Goal: Task Accomplishment & Management: Use online tool/utility

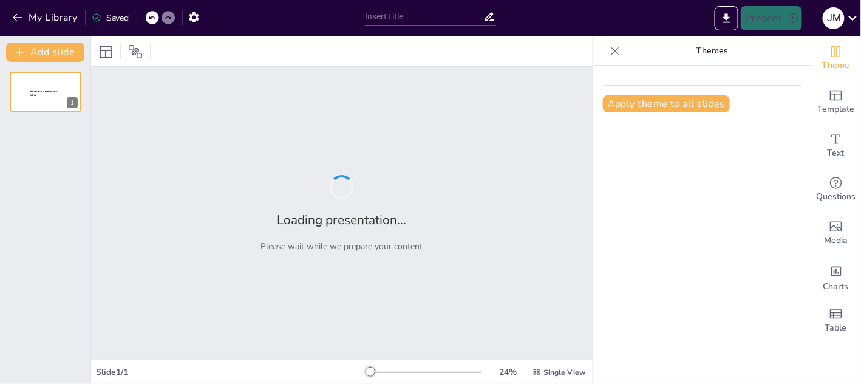
type input "Propuesta Económica y Valor Añadido de Grupo Amygo para [PERSON_NAME]"
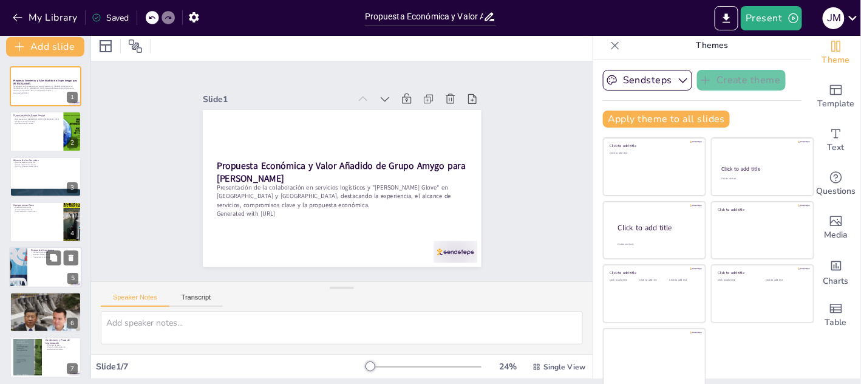
scroll to position [9, 0]
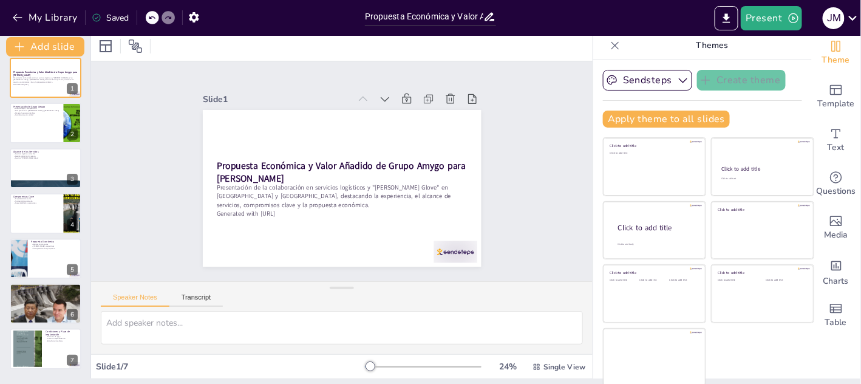
click at [375, 50] on div at bounding box center [342, 46] width 502 height 30
click at [759, 16] on button "Present" at bounding box center [771, 18] width 61 height 24
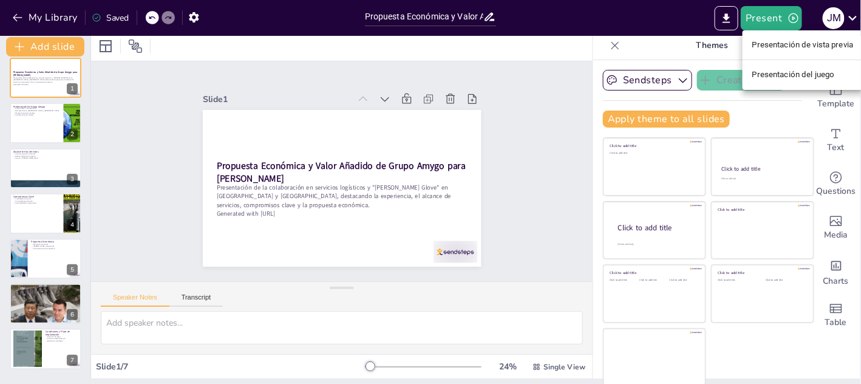
click at [792, 46] on font "Presentación de vista previa" at bounding box center [803, 45] width 101 height 9
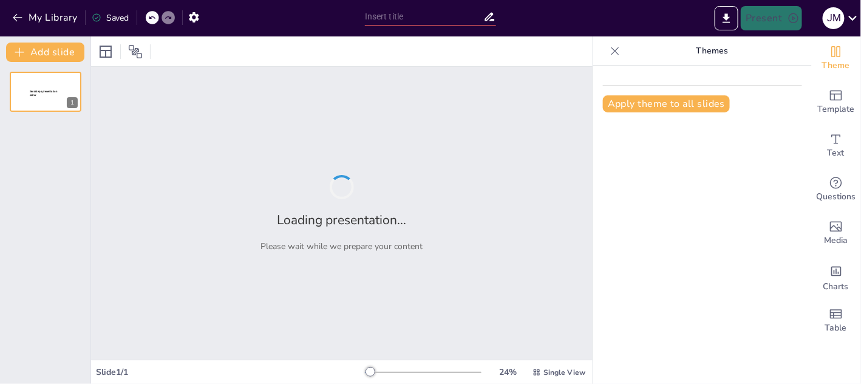
type input "Propuesta Económica y Valor Añadido de Grupo Amygo para [PERSON_NAME]"
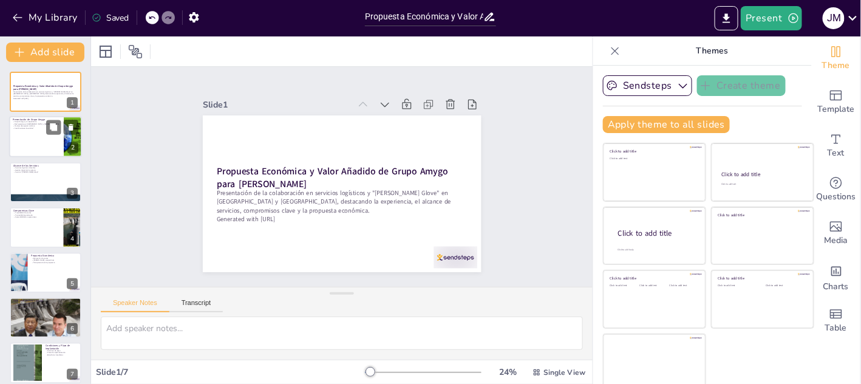
click at [41, 132] on div at bounding box center [45, 137] width 73 height 41
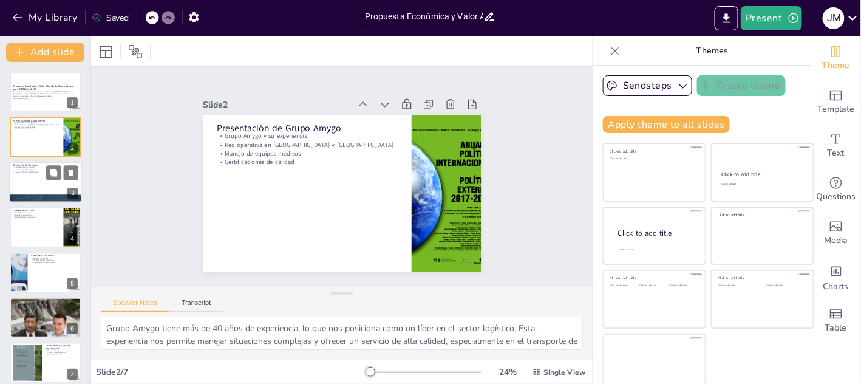
click at [30, 185] on div at bounding box center [45, 182] width 73 height 41
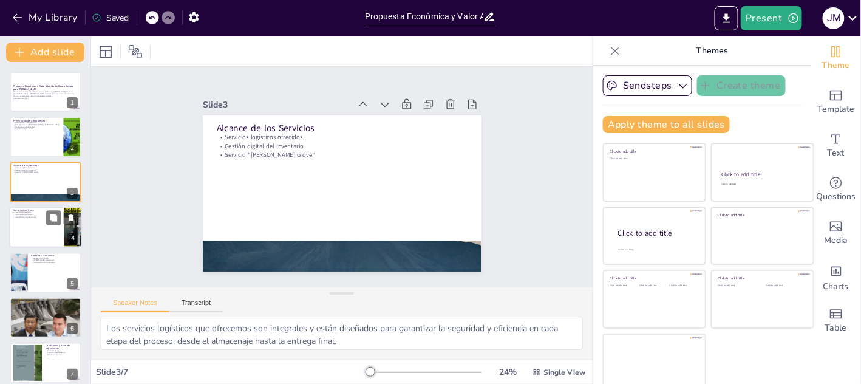
click at [33, 227] on div at bounding box center [45, 227] width 73 height 41
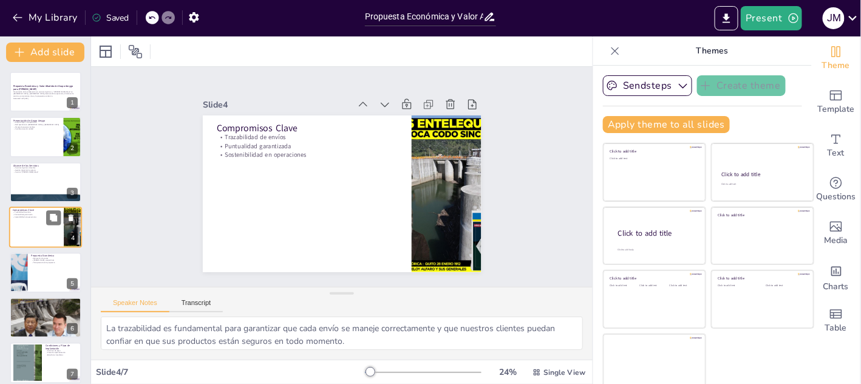
scroll to position [4, 0]
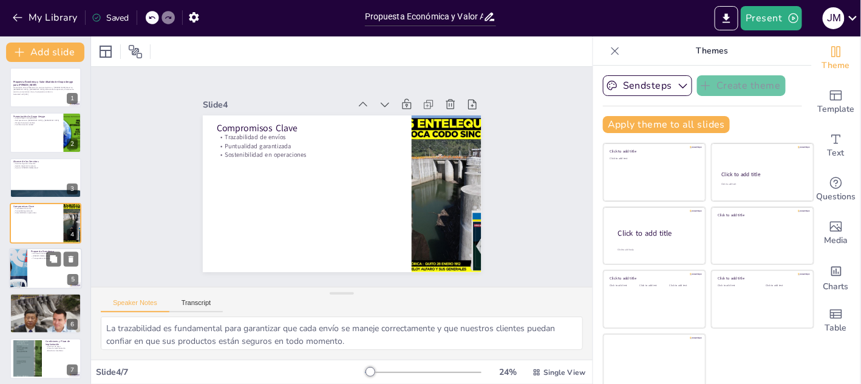
click at [34, 272] on div at bounding box center [45, 268] width 73 height 41
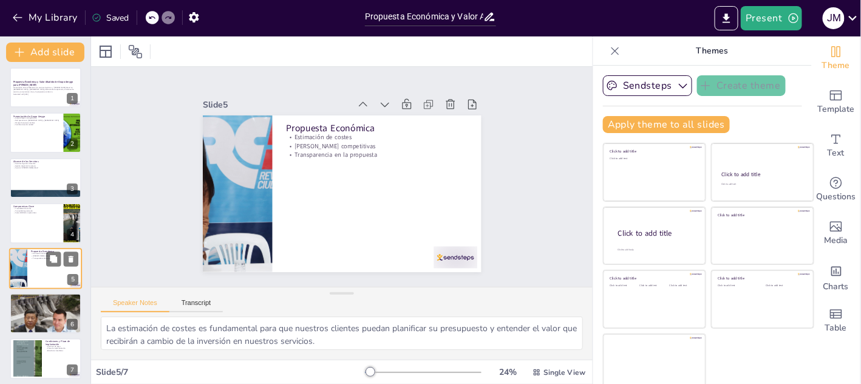
scroll to position [9, 0]
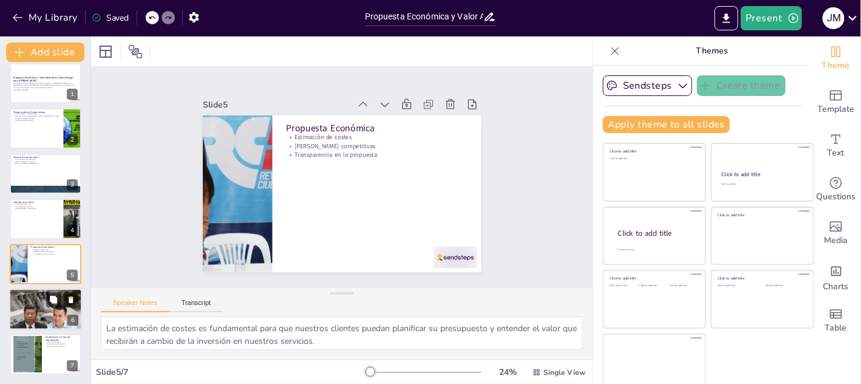
click at [41, 313] on div at bounding box center [45, 309] width 73 height 49
type textarea "Nuestra experiencia con clientes internacionales nos permite adaptarnos a diver…"
